Goal: Use online tool/utility: Utilize a website feature to perform a specific function

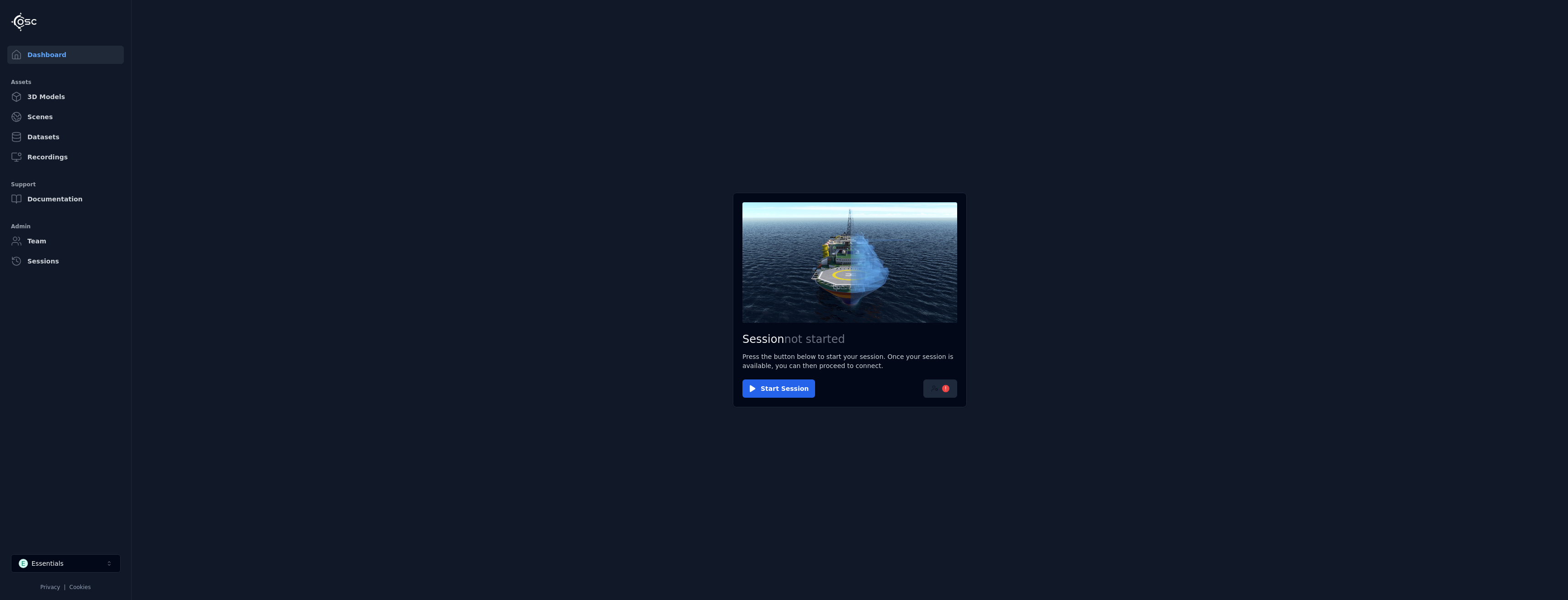
click at [944, 396] on button "!" at bounding box center [940, 389] width 34 height 18
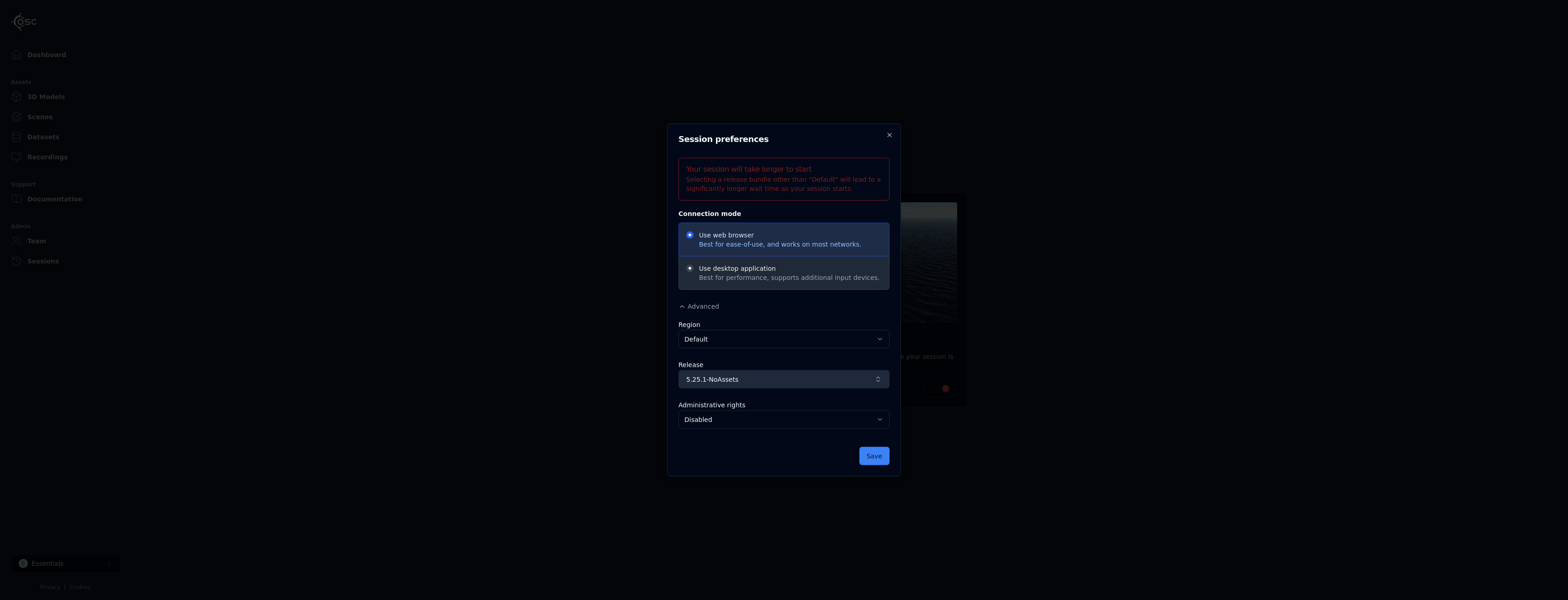
click at [805, 379] on span "5.25.1-NoAssets" at bounding box center [778, 379] width 184 height 9
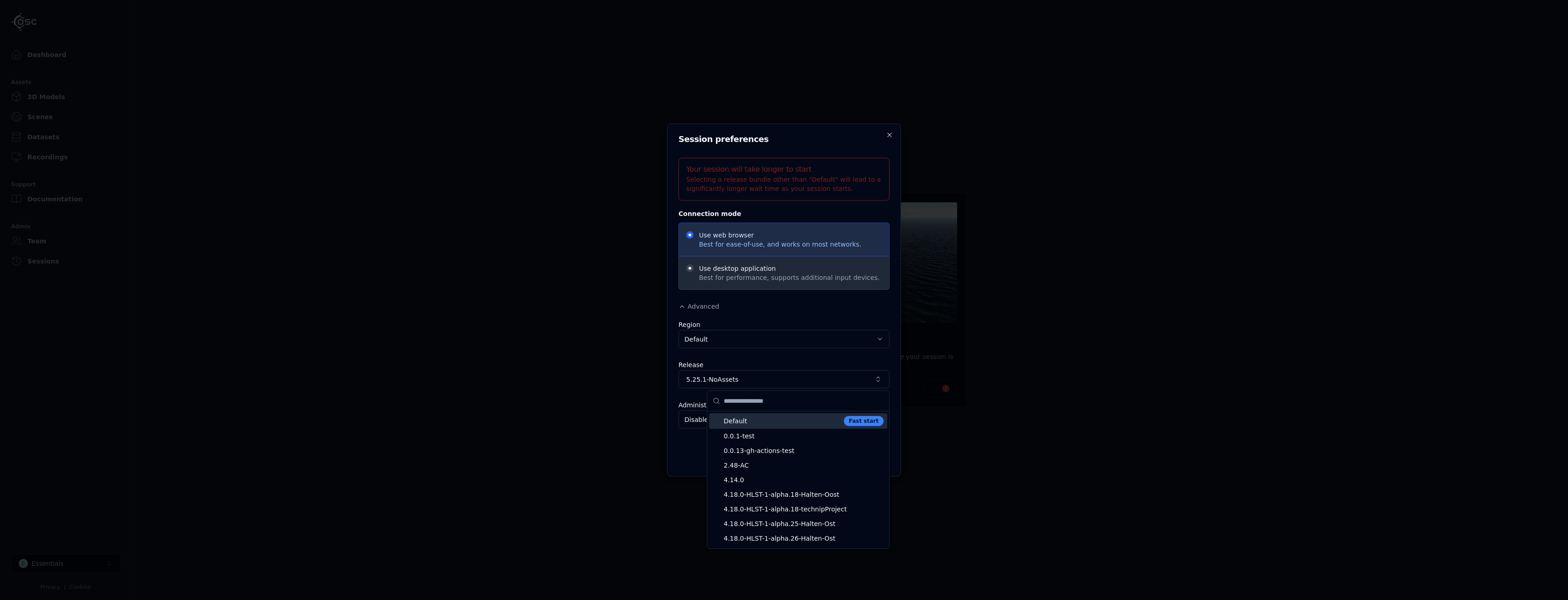
click at [844, 427] on div "Default Fast start" at bounding box center [798, 421] width 178 height 16
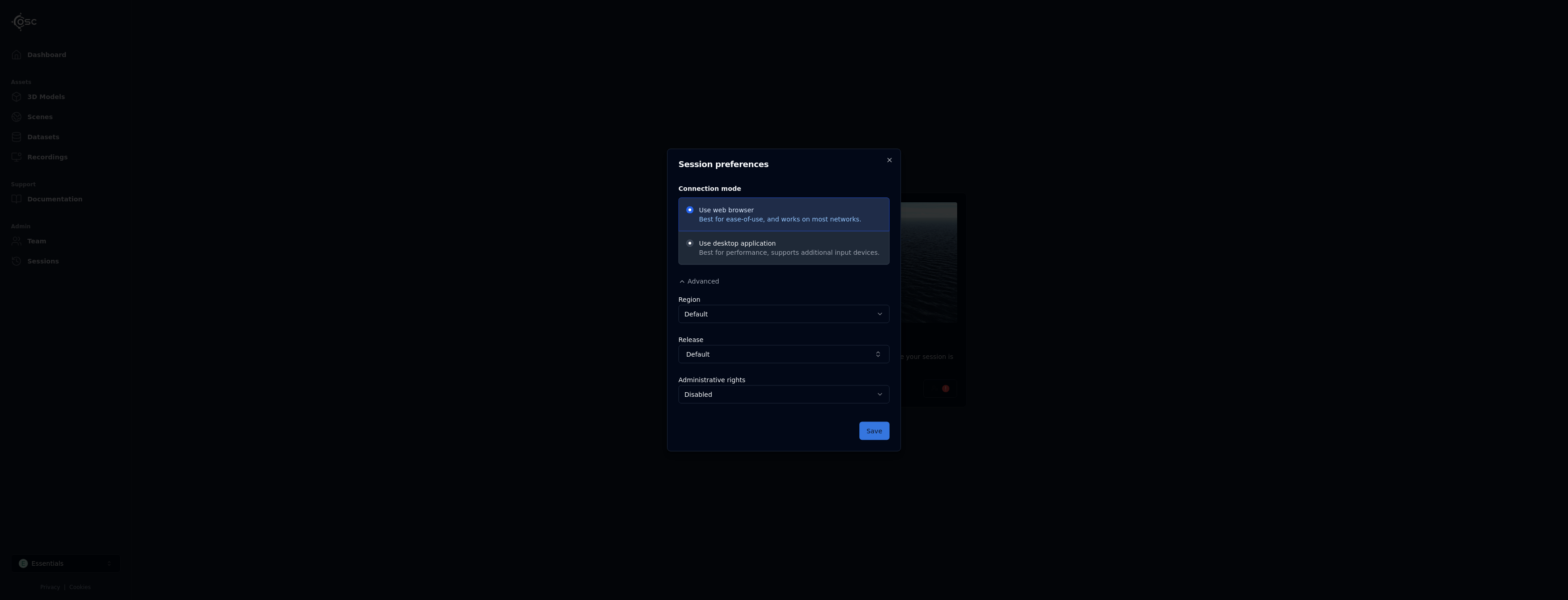
click at [881, 437] on button "Save" at bounding box center [875, 431] width 30 height 18
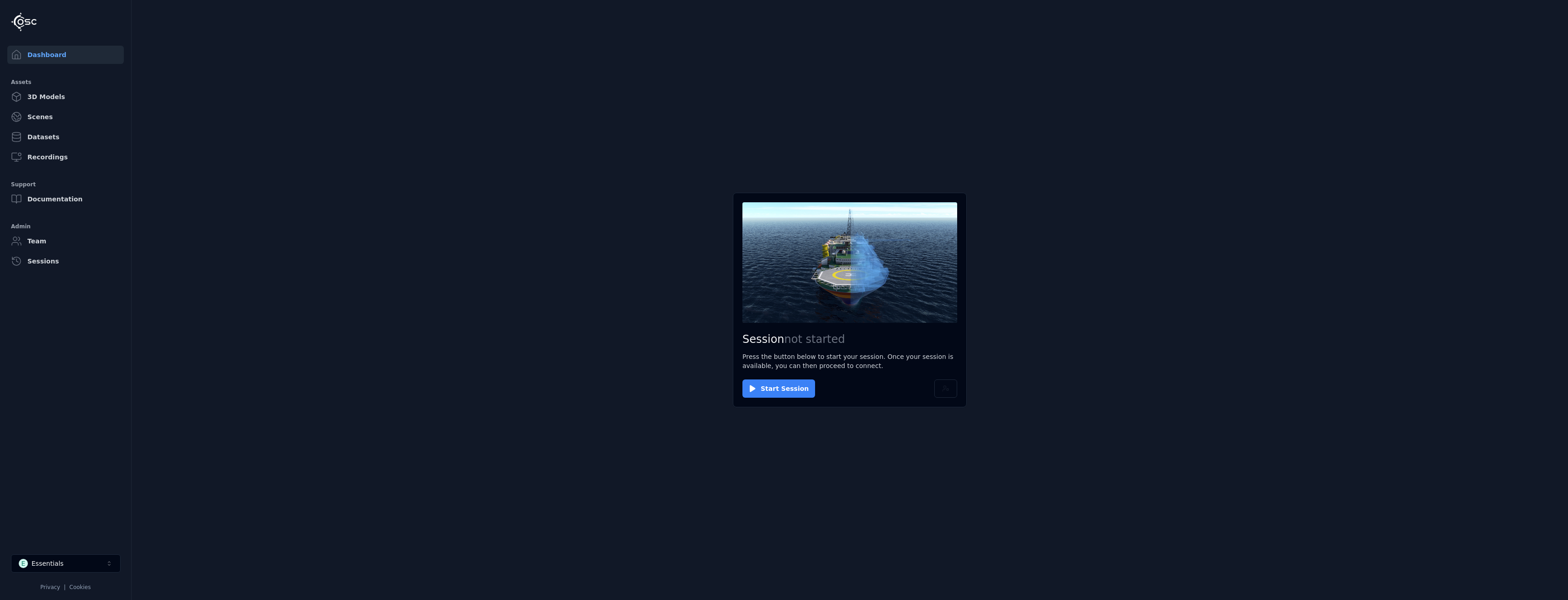
click at [792, 398] on button "Start Session" at bounding box center [779, 389] width 72 height 18
click at [768, 386] on button "Connect" at bounding box center [763, 389] width 42 height 18
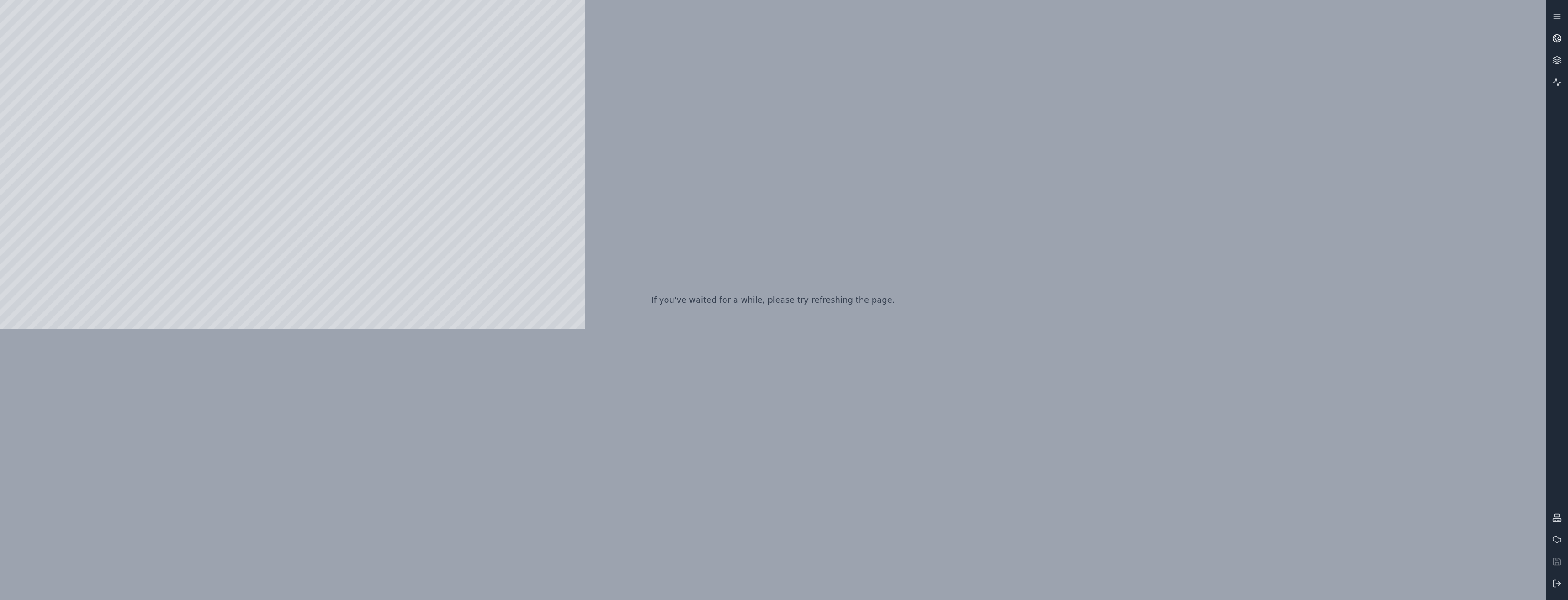
click at [1554, 36] on circle at bounding box center [1557, 38] width 8 height 8
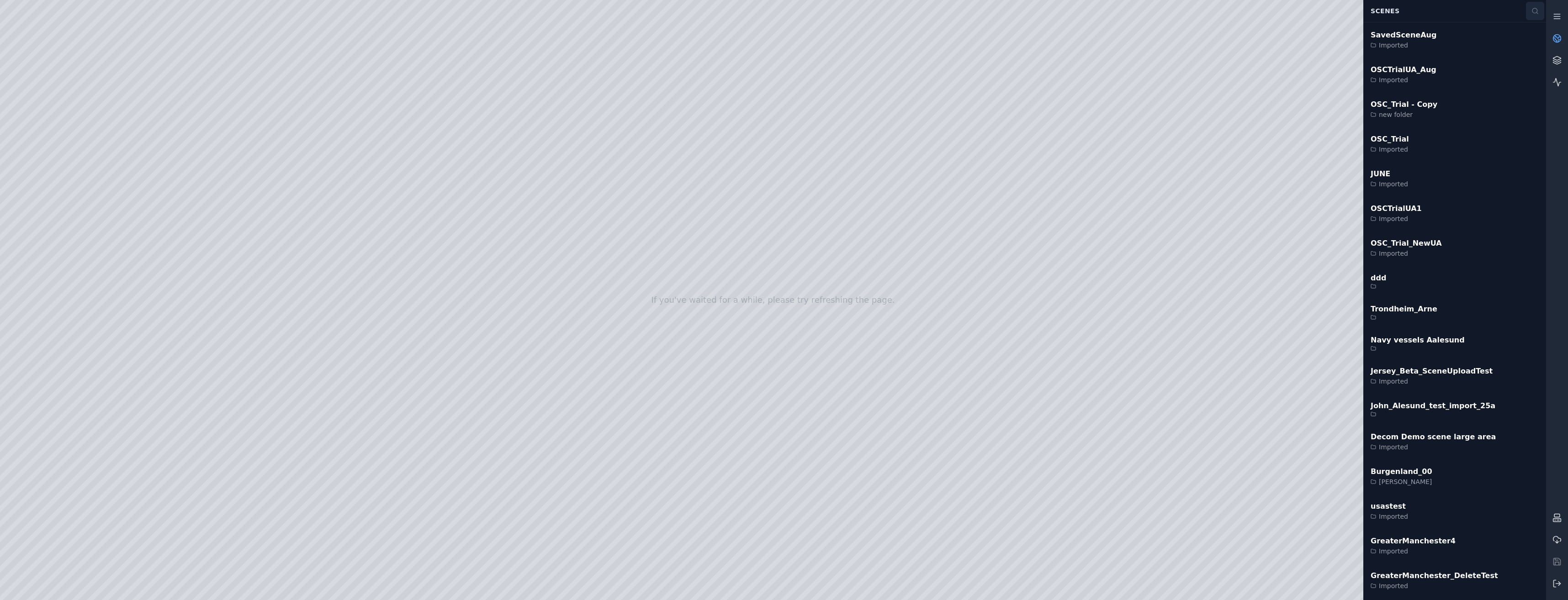
click at [1535, 12] on icon at bounding box center [1535, 11] width 7 height 7
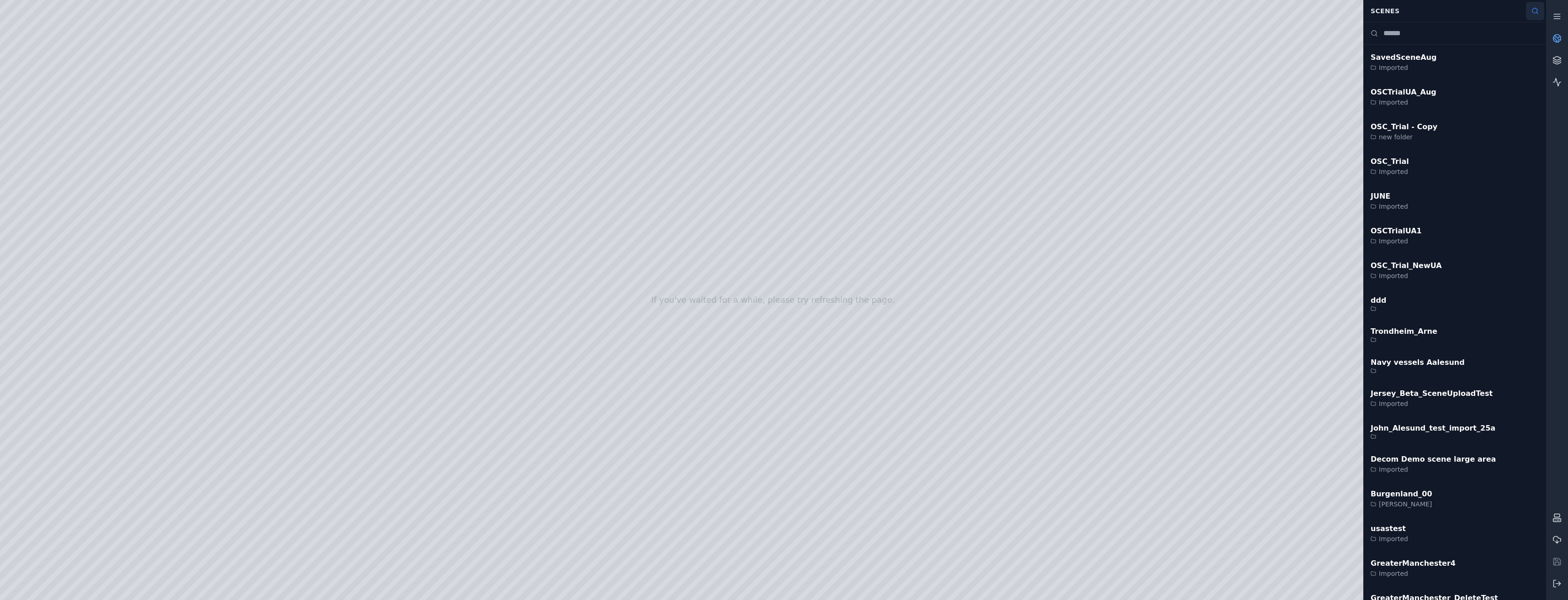
type input "*"
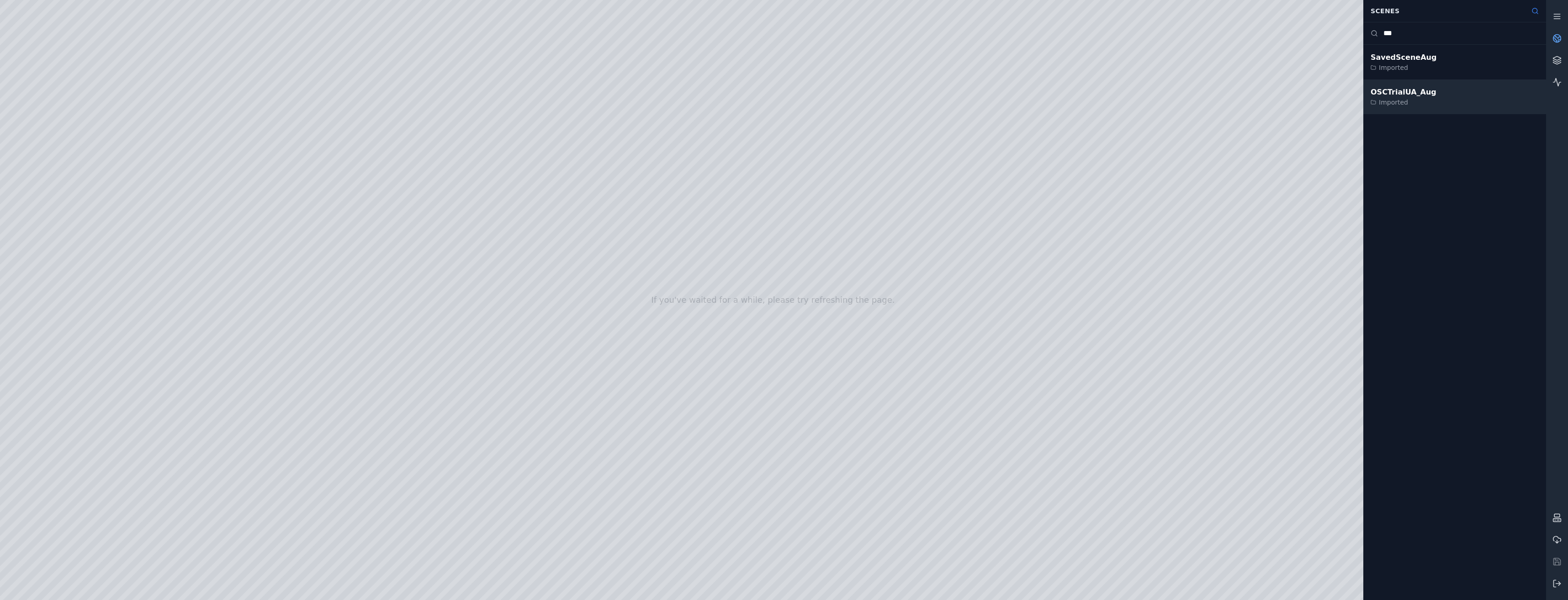
type input "***"
click at [1474, 96] on div "OSCTrialUA_Aug Imported" at bounding box center [1455, 97] width 183 height 35
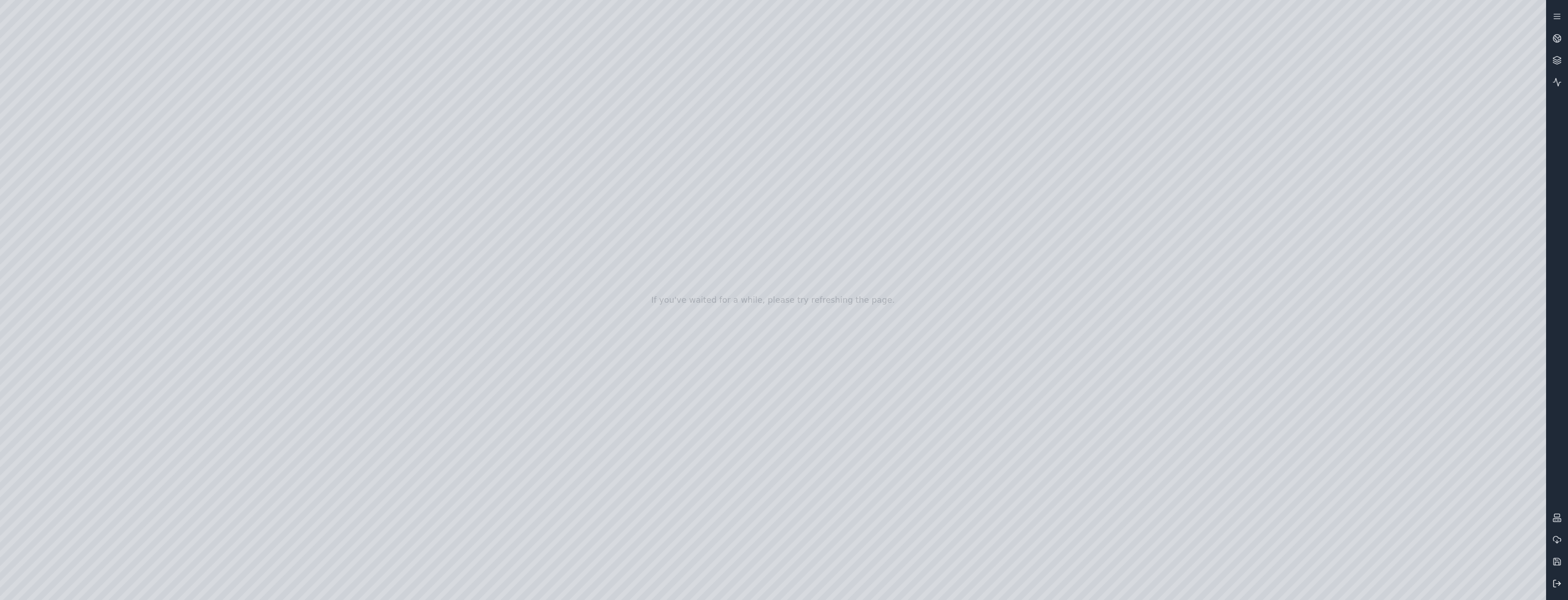
click at [1559, 585] on icon at bounding box center [1556, 584] width 9 height 9
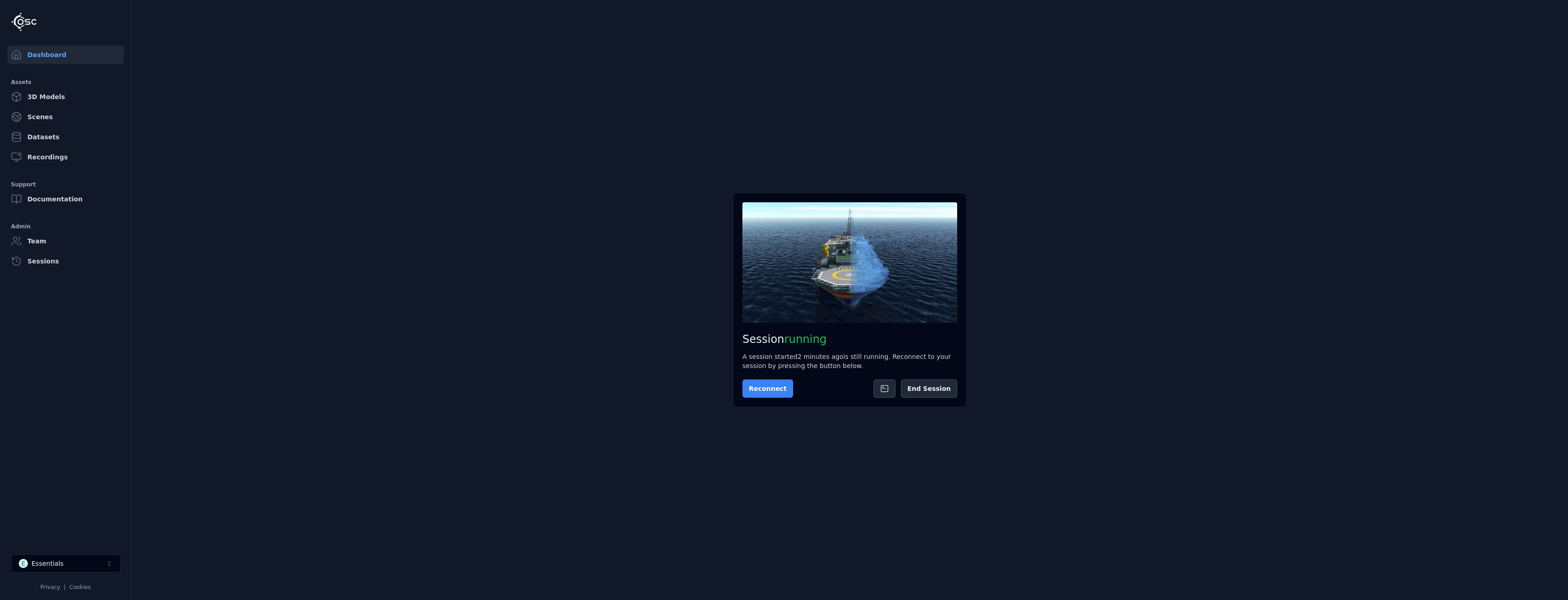
click at [764, 391] on button "Reconnect" at bounding box center [768, 389] width 51 height 18
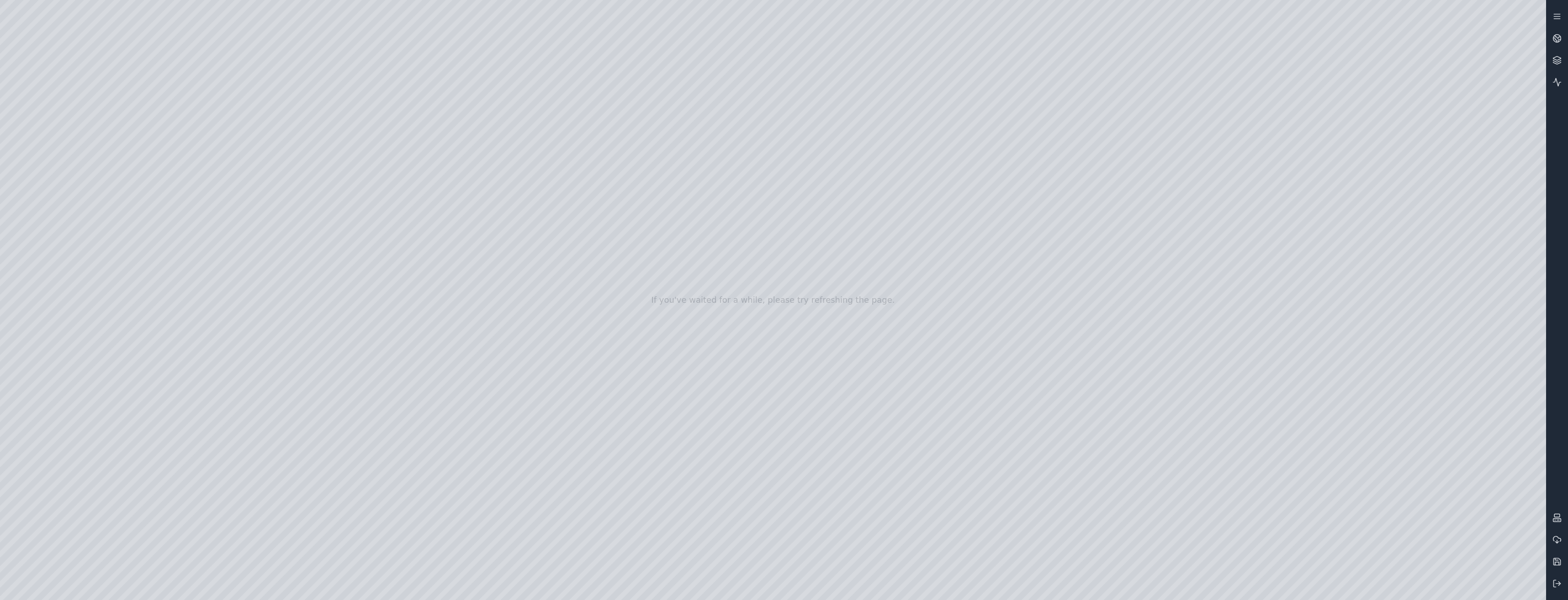
drag, startPoint x: 968, startPoint y: 281, endPoint x: 867, endPoint y: 358, distance: 127.0
click at [1552, 582] on button at bounding box center [1557, 584] width 22 height 22
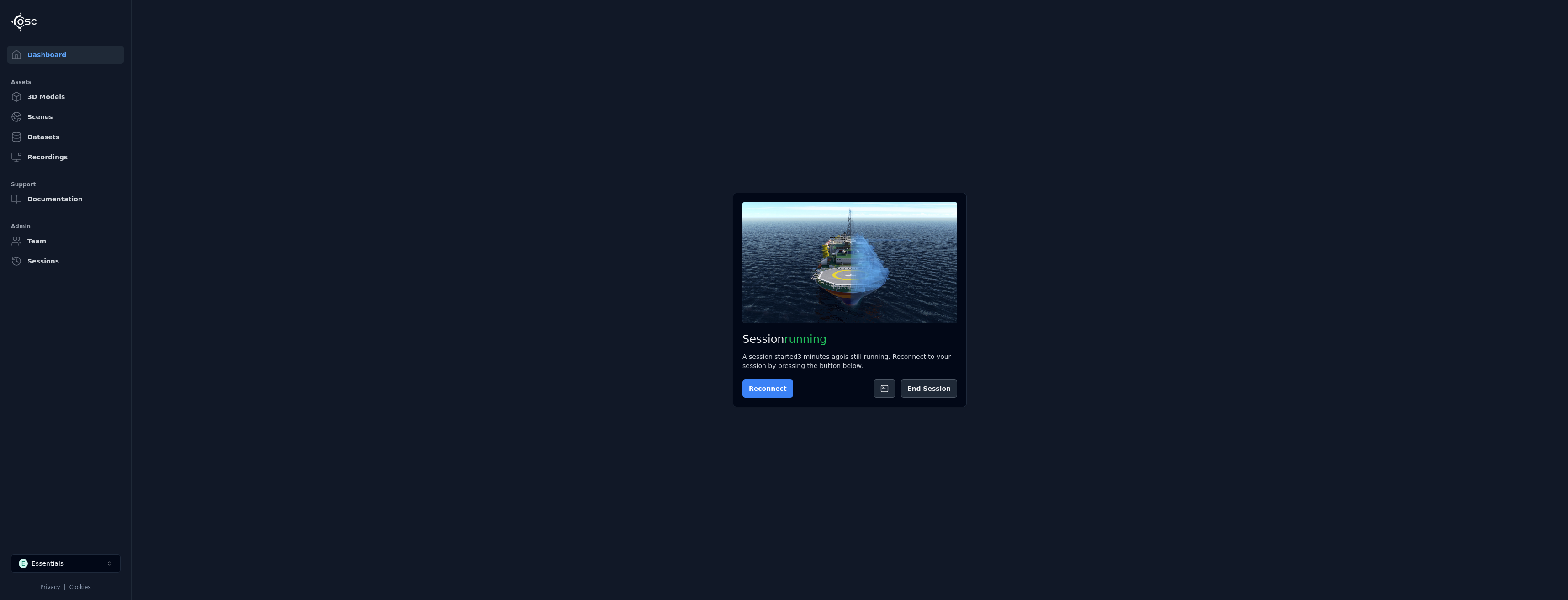
click at [760, 383] on button "Reconnect" at bounding box center [768, 389] width 51 height 18
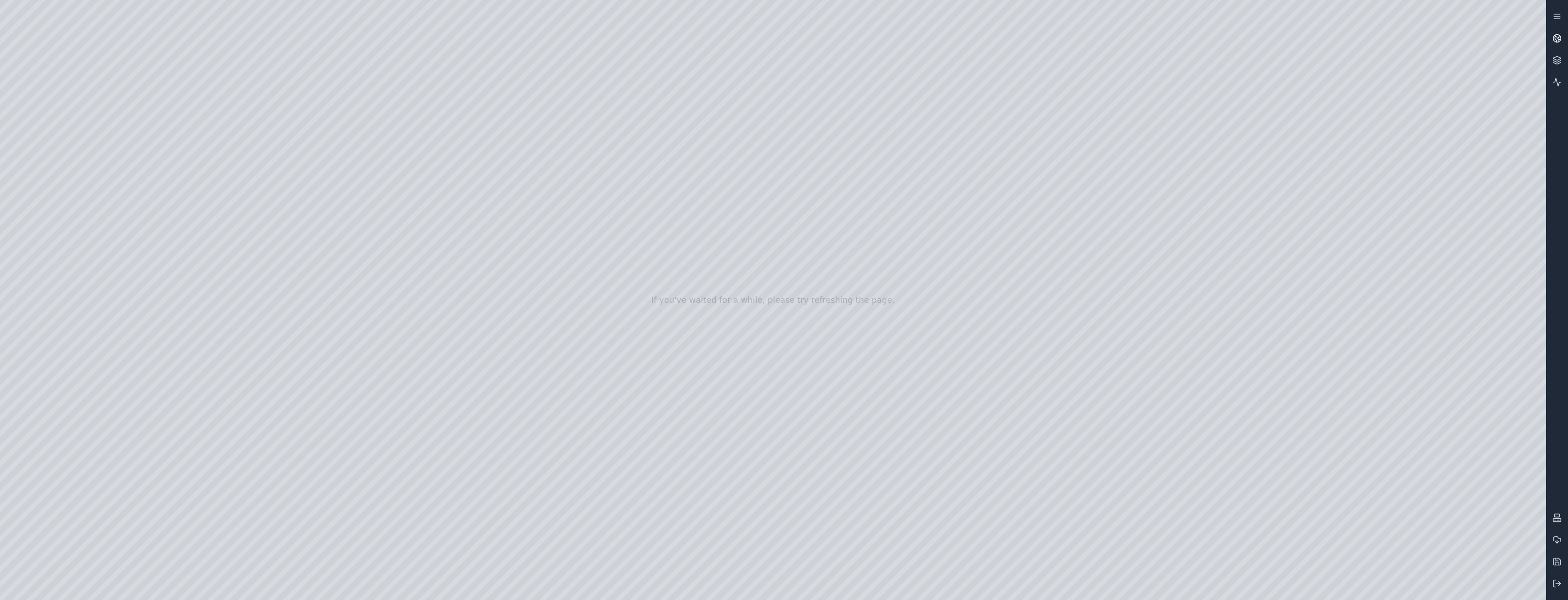
click at [1561, 35] on link at bounding box center [1557, 38] width 22 height 22
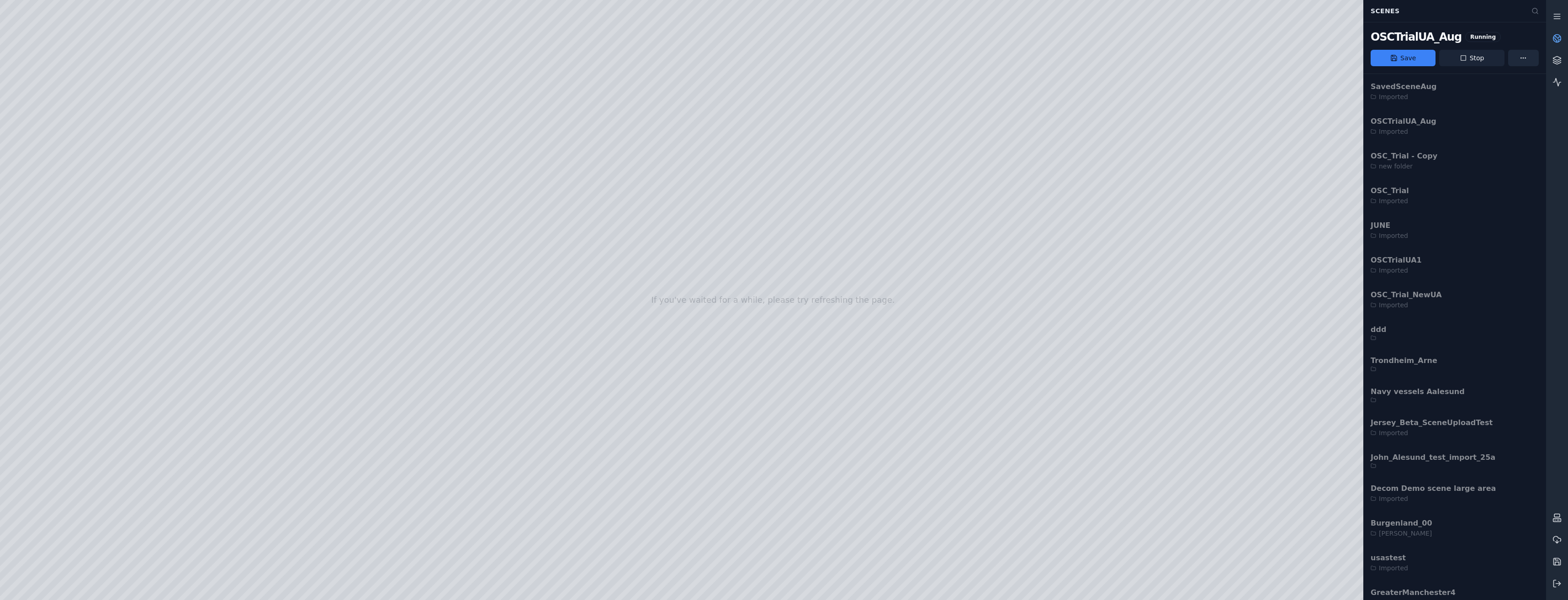
click at [1494, 54] on button "Stop" at bounding box center [1471, 58] width 65 height 16
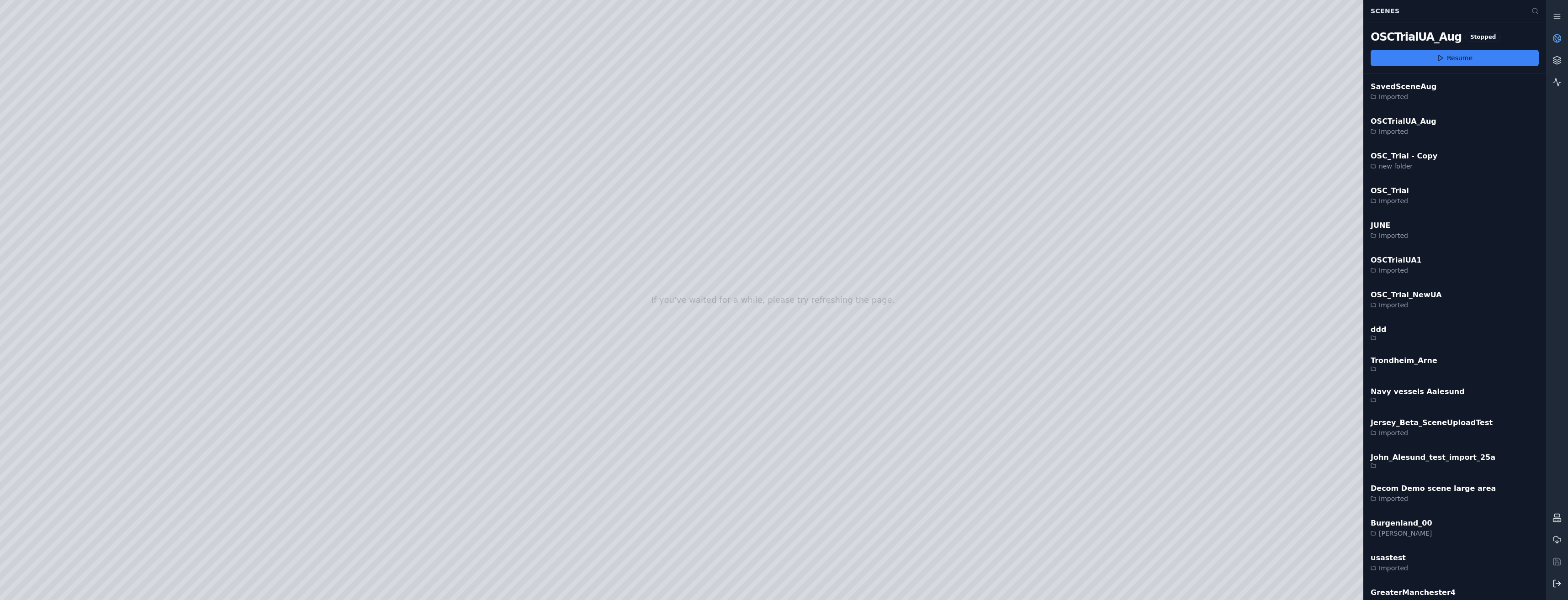
click at [1559, 593] on button at bounding box center [1557, 584] width 22 height 22
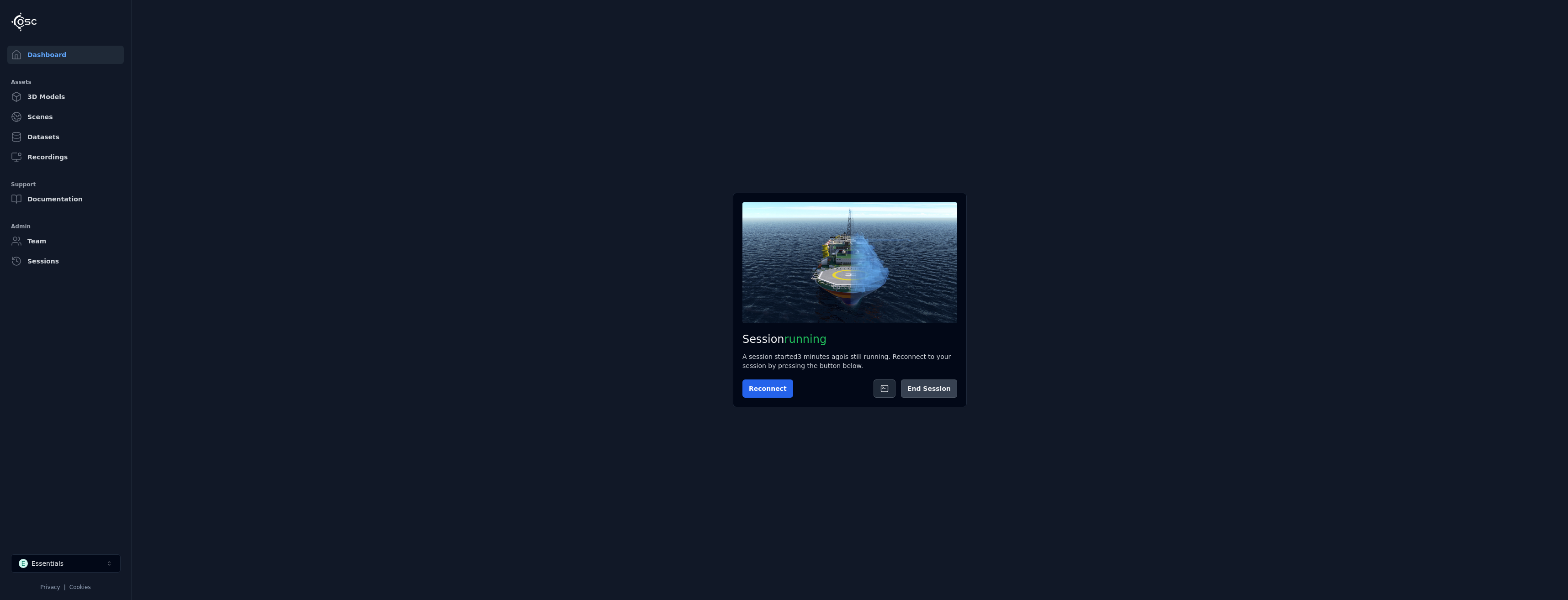
click at [940, 397] on button "End Session" at bounding box center [929, 389] width 56 height 18
click at [789, 389] on button "Start Session" at bounding box center [779, 389] width 72 height 18
click at [777, 389] on button "Connect" at bounding box center [763, 389] width 42 height 18
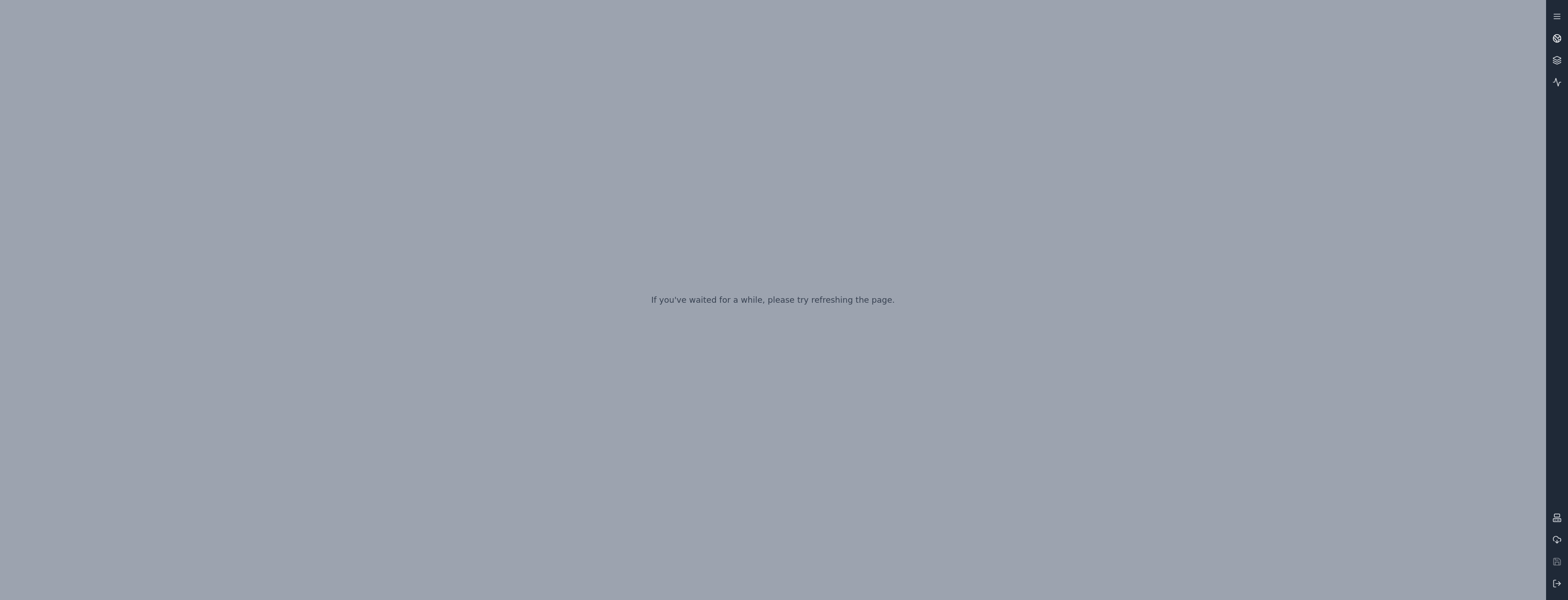
click at [1561, 32] on link at bounding box center [1557, 38] width 22 height 22
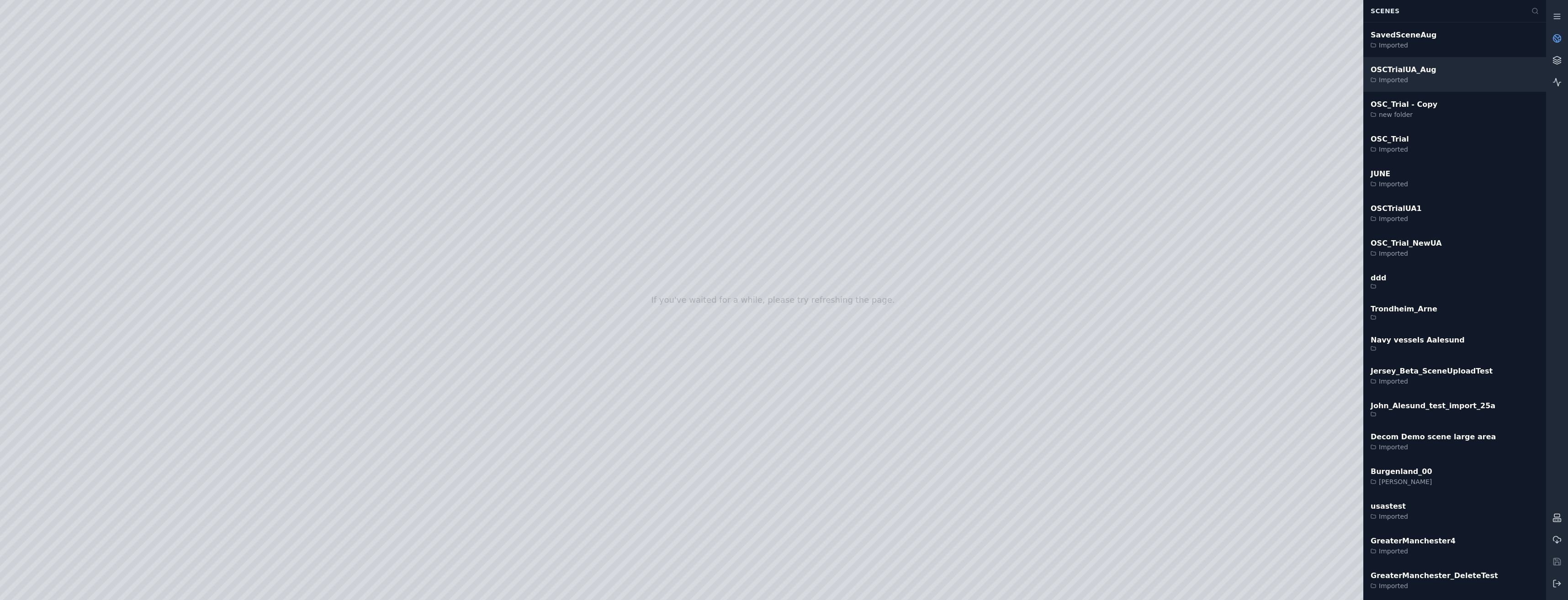
click at [1503, 74] on div "OSCTrialUA_Aug Imported" at bounding box center [1455, 74] width 183 height 35
